Goal: Transaction & Acquisition: Purchase product/service

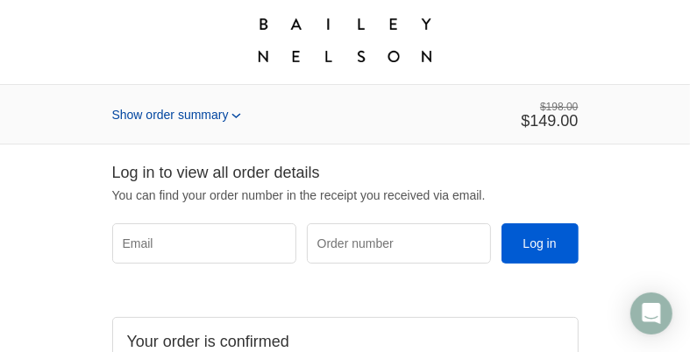
click at [197, 122] on span "Show order summary" at bounding box center [170, 115] width 117 height 14
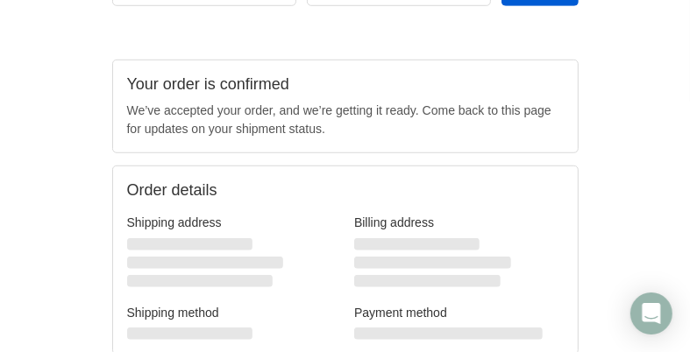
scroll to position [641, 0]
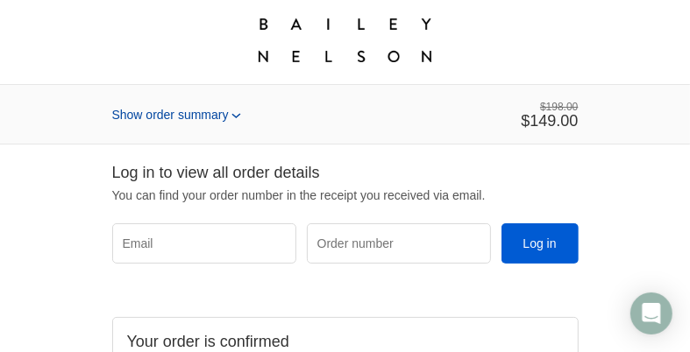
click at [160, 120] on span "Show order summary" at bounding box center [170, 115] width 117 height 14
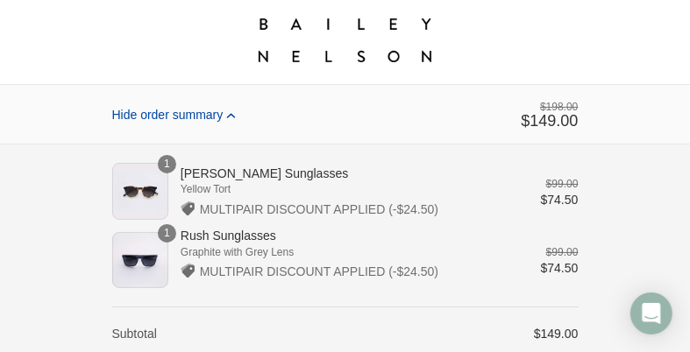
click at [181, 120] on span "Hide order summary" at bounding box center [167, 115] width 111 height 14
